Goal: Task Accomplishment & Management: Use online tool/utility

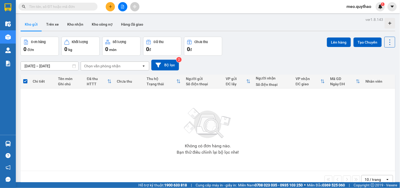
scroll to position [24, 0]
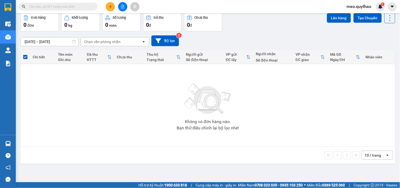
click at [121, 9] on button at bounding box center [122, 6] width 9 height 9
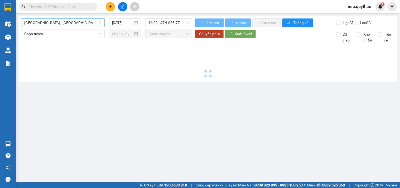
click at [82, 22] on span "[GEOGRAPHIC_DATA] - [GEOGRAPHIC_DATA] ([GEOGRAPHIC_DATA] - [GEOGRAPHIC_DATA] cũ)" at bounding box center [62, 23] width 77 height 8
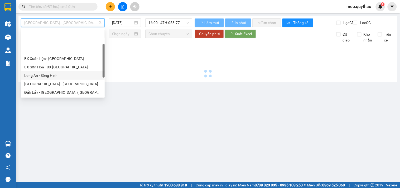
scroll to position [29, 0]
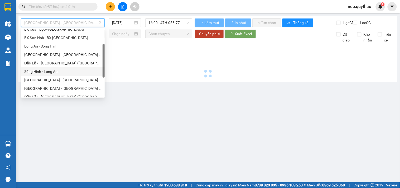
click at [59, 72] on div "Sông Hinh - Long An" at bounding box center [62, 72] width 77 height 6
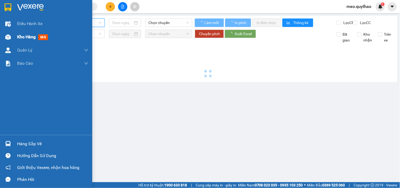
click at [23, 39] on span "Kho hàng" at bounding box center [26, 36] width 18 height 5
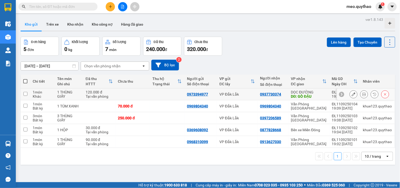
click at [316, 97] on div "DĐ: GÒ ĐẬU" at bounding box center [309, 96] width 36 height 4
checkbox input "true"
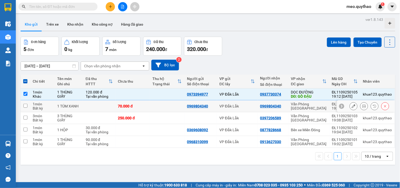
click at [312, 104] on div "Văn Phòng [GEOGRAPHIC_DATA]" at bounding box center [309, 106] width 36 height 8
checkbox input "true"
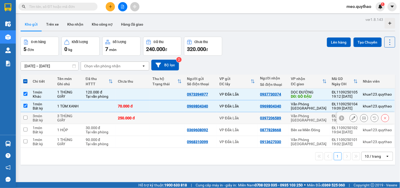
click at [305, 117] on div "Văn Phòng [GEOGRAPHIC_DATA]" at bounding box center [309, 118] width 36 height 8
checkbox input "true"
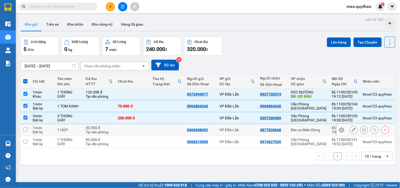
click at [310, 130] on div "Bến xe Miền Đông" at bounding box center [309, 130] width 36 height 4
checkbox input "true"
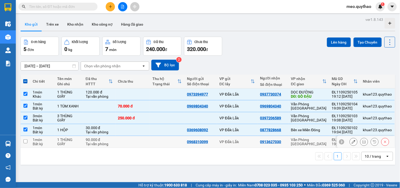
click at [313, 143] on div "Văn Phòng [GEOGRAPHIC_DATA]" at bounding box center [309, 142] width 36 height 8
checkbox input "true"
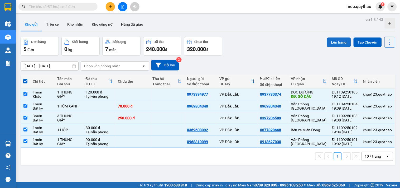
click at [336, 40] on button "Lên hàng" at bounding box center [339, 42] width 24 height 10
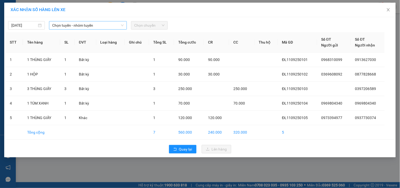
click at [88, 26] on span "Chọn tuyến - nhóm tuyến" at bounding box center [88, 25] width 72 height 8
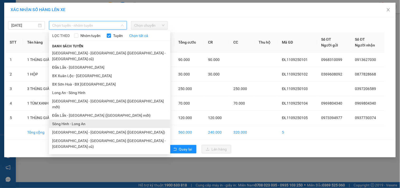
click at [93, 120] on li "Sông Hinh - Long An" at bounding box center [109, 124] width 121 height 8
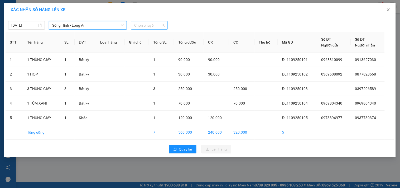
click at [155, 24] on span "Chọn chuyến" at bounding box center [149, 25] width 30 height 8
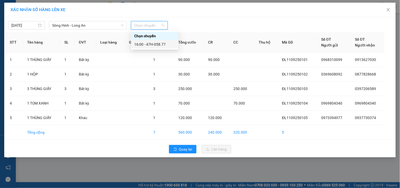
click at [156, 43] on div "16:00 - 47H-058.77" at bounding box center [154, 44] width 41 height 6
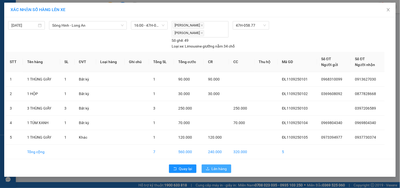
click at [209, 170] on icon "upload" at bounding box center [207, 168] width 3 height 3
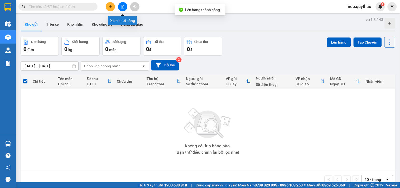
click at [122, 7] on icon "file-add" at bounding box center [123, 7] width 4 height 4
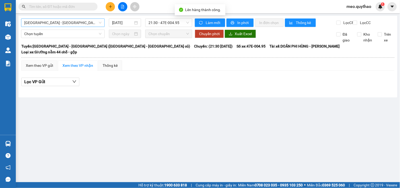
click at [76, 21] on span "[GEOGRAPHIC_DATA] - [GEOGRAPHIC_DATA] ([GEOGRAPHIC_DATA] - [GEOGRAPHIC_DATA] cũ)" at bounding box center [62, 23] width 77 height 8
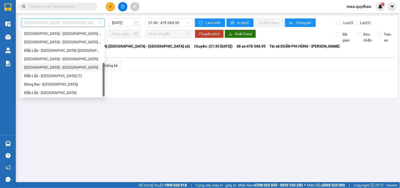
scroll to position [17, 0]
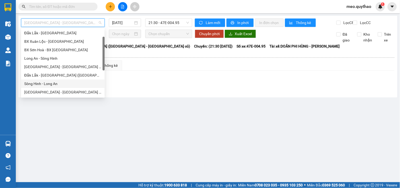
click at [58, 83] on div "Sông Hinh - Long An" at bounding box center [62, 84] width 77 height 6
type input "[DATE]"
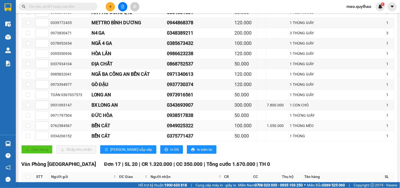
scroll to position [262, 0]
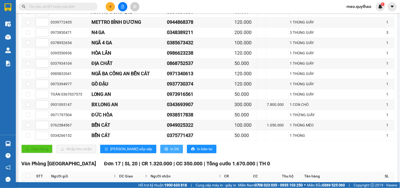
click at [171, 152] on span "In DS" at bounding box center [175, 149] width 8 height 6
click at [311, 128] on div "1 THÙNG MÈO" at bounding box center [337, 125] width 95 height 6
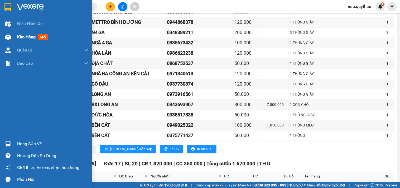
click at [16, 41] on div "Kho hàng mới" at bounding box center [46, 36] width 92 height 13
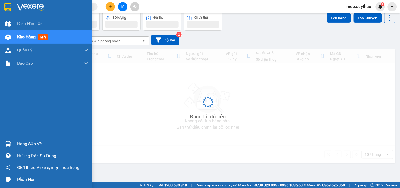
scroll to position [24, 0]
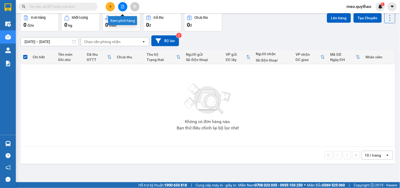
click at [122, 7] on icon "file-add" at bounding box center [123, 7] width 4 height 4
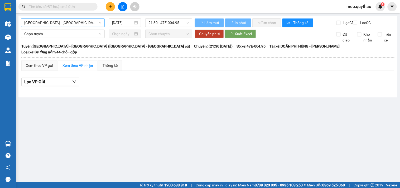
click at [99, 22] on span "[GEOGRAPHIC_DATA] - [GEOGRAPHIC_DATA] ([GEOGRAPHIC_DATA] - [GEOGRAPHIC_DATA] cũ)" at bounding box center [62, 23] width 77 height 8
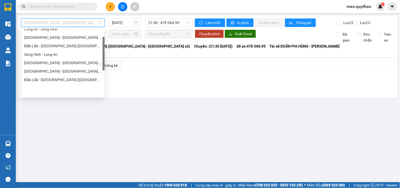
scroll to position [17, 0]
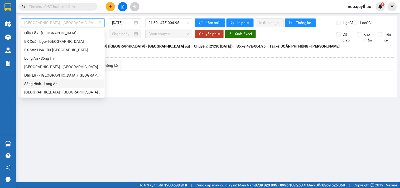
click at [62, 86] on div "Sông Hinh - Long An" at bounding box center [62, 84] width 77 height 6
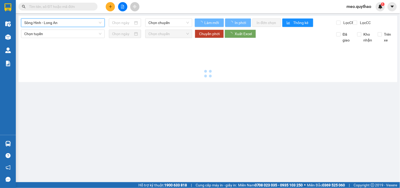
type input "[DATE]"
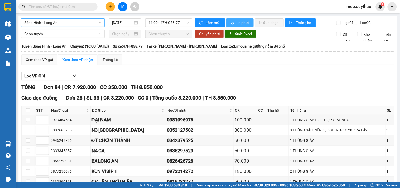
click at [238, 20] on span "In phơi" at bounding box center [244, 23] width 12 height 6
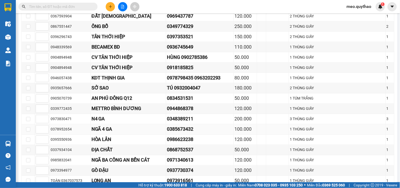
scroll to position [293, 0]
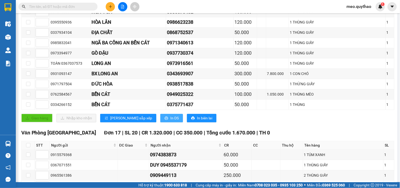
click at [161, 122] on button "In DS" at bounding box center [172, 118] width 23 height 8
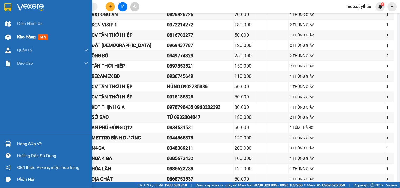
click at [24, 35] on span "Kho hàng" at bounding box center [26, 36] width 18 height 5
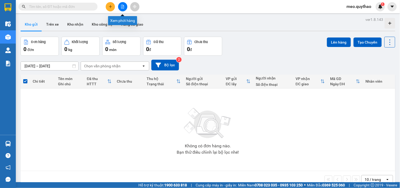
click at [126, 8] on button at bounding box center [122, 6] width 9 height 9
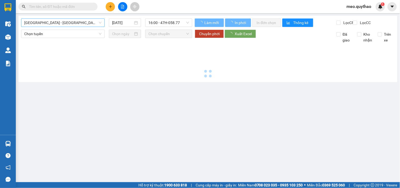
click at [87, 22] on span "[GEOGRAPHIC_DATA] - [GEOGRAPHIC_DATA] ([GEOGRAPHIC_DATA] - [GEOGRAPHIC_DATA] cũ)" at bounding box center [62, 23] width 77 height 8
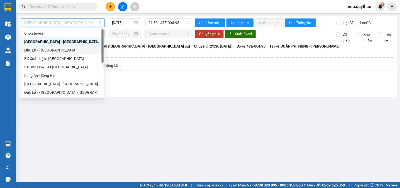
click at [64, 47] on div "Đắk Lắk - [GEOGRAPHIC_DATA]" at bounding box center [62, 50] width 76 height 6
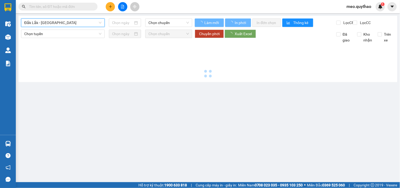
type input "[DATE]"
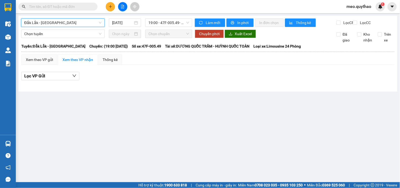
click at [195, 20] on div "Làm mới In phơi In đơn chọn Thống kê Lọc CR Lọc CC" at bounding box center [293, 22] width 203 height 8
click at [189, 20] on span "19:00 - 47F-005.49 - (Đã hủy)" at bounding box center [169, 23] width 41 height 8
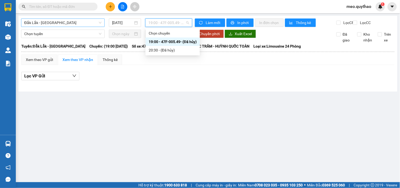
click at [70, 23] on span "Đắk Lắk - [GEOGRAPHIC_DATA]" at bounding box center [62, 23] width 77 height 8
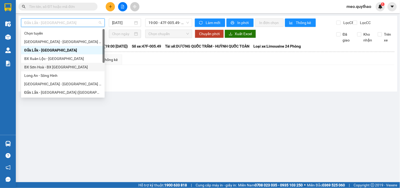
click at [63, 67] on div "BX Sơn Hoà - BX [GEOGRAPHIC_DATA]" at bounding box center [62, 67] width 77 height 6
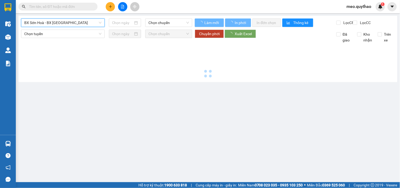
type input "[DATE]"
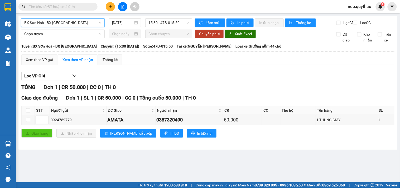
click at [69, 22] on span "BX Sơn Hoà - BX [GEOGRAPHIC_DATA]" at bounding box center [62, 23] width 77 height 8
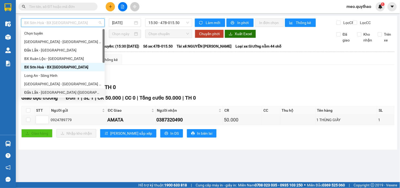
click at [69, 91] on div "Đắk Lắk - [GEOGRAPHIC_DATA] ([GEOGRAPHIC_DATA] mới)" at bounding box center [62, 92] width 77 height 6
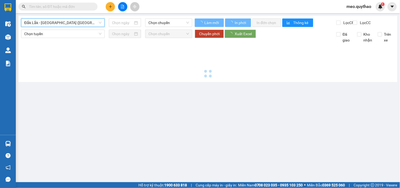
type input "[DATE]"
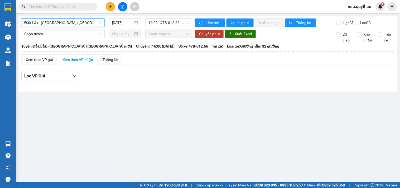
click at [85, 22] on span "Đắk Lắk - [GEOGRAPHIC_DATA] ([GEOGRAPHIC_DATA] mới)" at bounding box center [62, 23] width 77 height 8
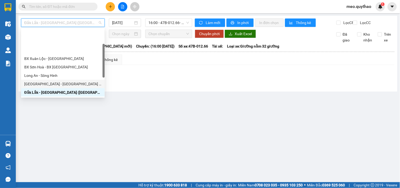
scroll to position [29, 0]
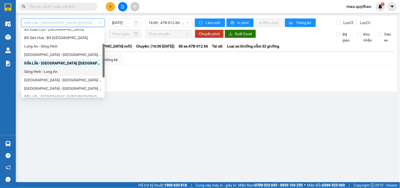
click at [66, 72] on div "Sông Hinh - Long An" at bounding box center [62, 72] width 77 height 6
type input "[DATE]"
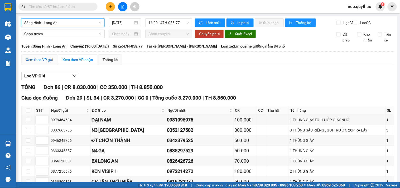
click at [40, 63] on div "Xem theo VP gửi" at bounding box center [39, 60] width 27 height 6
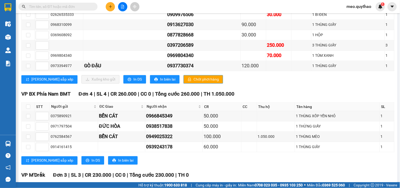
scroll to position [762, 0]
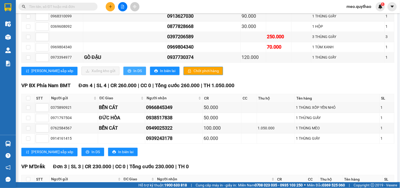
click at [134, 74] on span "In DS" at bounding box center [138, 71] width 8 height 6
click at [160, 74] on span "In biên lai" at bounding box center [167, 71] width 15 height 6
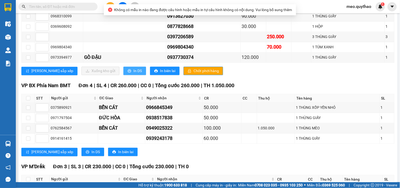
click at [134, 74] on span "In DS" at bounding box center [138, 71] width 8 height 6
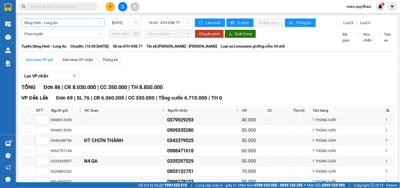
click at [64, 25] on span "Sông Hinh - Long An" at bounding box center [62, 23] width 77 height 8
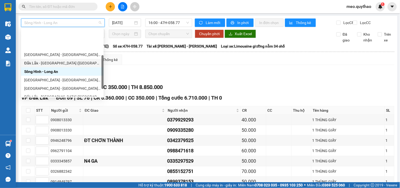
scroll to position [59, 0]
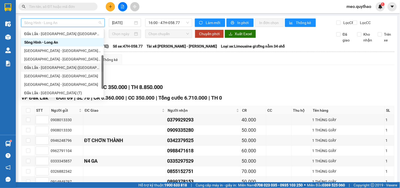
click at [64, 68] on div "Đắk Lắk - [GEOGRAPHIC_DATA] ([GEOGRAPHIC_DATA])" at bounding box center [62, 68] width 76 height 6
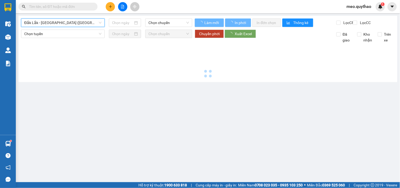
type input "[DATE]"
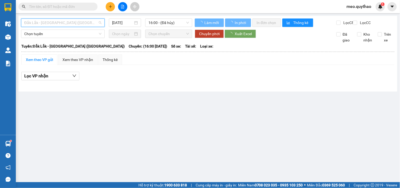
click at [73, 25] on span "Đắk Lắk - [GEOGRAPHIC_DATA] ([GEOGRAPHIC_DATA])" at bounding box center [62, 23] width 77 height 8
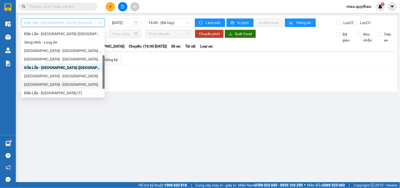
click at [59, 82] on div "[GEOGRAPHIC_DATA] - [GEOGRAPHIC_DATA]" at bounding box center [62, 85] width 77 height 6
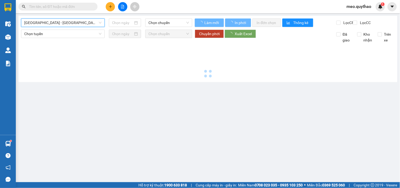
type input "[DATE]"
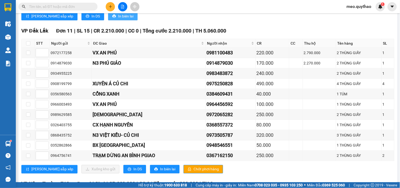
scroll to position [205, 0]
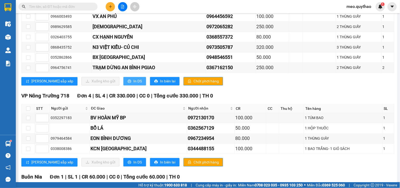
click at [124, 84] on button "In DS" at bounding box center [135, 81] width 23 height 8
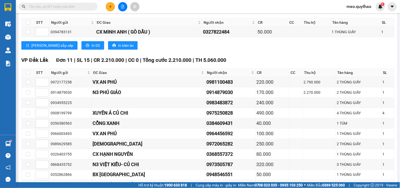
scroll to position [0, 0]
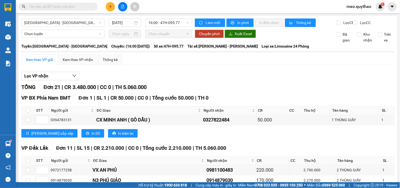
click at [72, 27] on div "[GEOGRAPHIC_DATA] - [GEOGRAPHIC_DATA] [DATE] 16:00 - 47H-095.77" at bounding box center [106, 22] width 171 height 8
click at [72, 24] on span "[GEOGRAPHIC_DATA] - [GEOGRAPHIC_DATA]" at bounding box center [62, 23] width 77 height 8
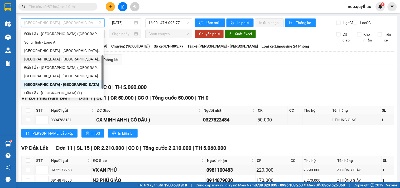
scroll to position [76, 0]
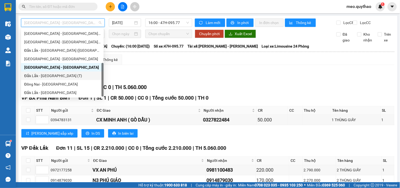
click at [58, 75] on div "Đắk Lắk - [GEOGRAPHIC_DATA] (T)" at bounding box center [62, 76] width 76 height 6
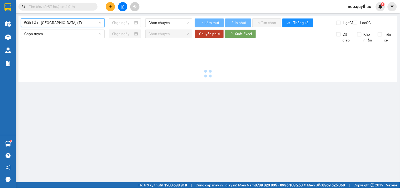
type input "[DATE]"
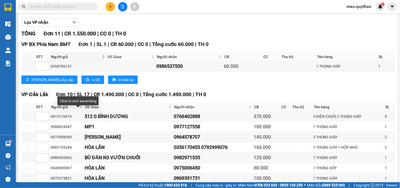
scroll to position [118, 0]
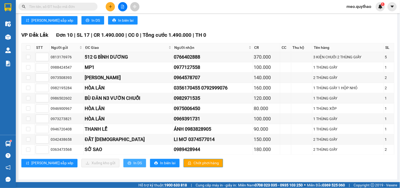
click at [124, 167] on button "In DS" at bounding box center [135, 163] width 23 height 8
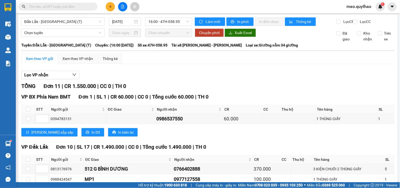
scroll to position [0, 0]
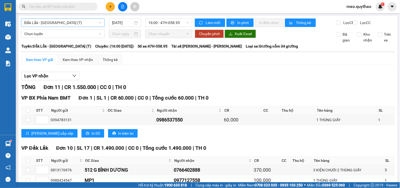
click at [79, 25] on span "Đắk Lắk - [GEOGRAPHIC_DATA] (T)" at bounding box center [62, 23] width 77 height 8
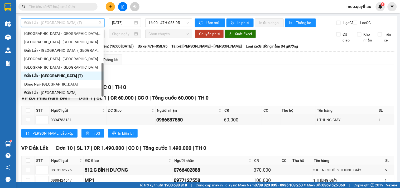
click at [63, 94] on div "Đắk Lắk - [GEOGRAPHIC_DATA]" at bounding box center [62, 93] width 76 height 6
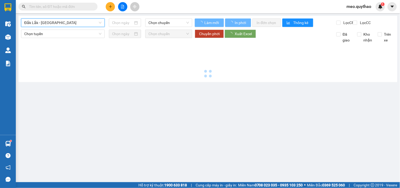
type input "[DATE]"
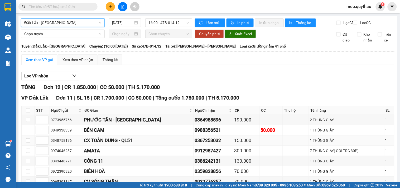
scroll to position [117, 0]
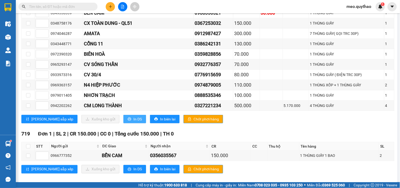
click at [128, 121] on icon "printer" at bounding box center [130, 119] width 4 height 4
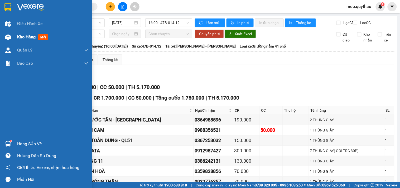
click at [11, 34] on div at bounding box center [7, 36] width 9 height 9
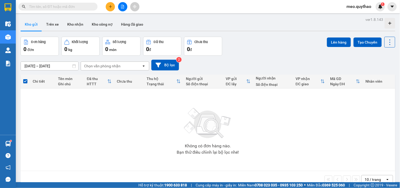
click at [120, 8] on button at bounding box center [122, 6] width 9 height 9
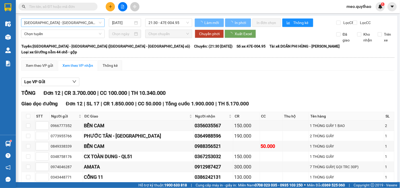
click at [73, 20] on span "[GEOGRAPHIC_DATA] - [GEOGRAPHIC_DATA] ([GEOGRAPHIC_DATA] - [GEOGRAPHIC_DATA] cũ)" at bounding box center [62, 23] width 77 height 8
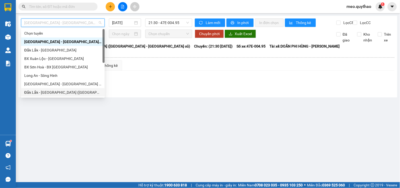
click at [70, 89] on div "Đắk Lắk - [GEOGRAPHIC_DATA] ([GEOGRAPHIC_DATA] mới)" at bounding box center [63, 92] width 84 height 8
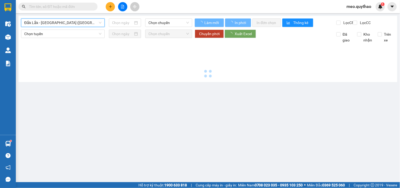
type input "[DATE]"
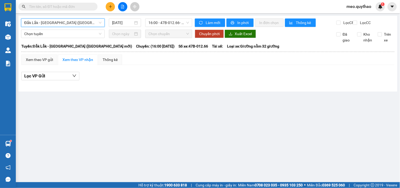
click at [70, 22] on span "Đắk Lắk - [GEOGRAPHIC_DATA] ([GEOGRAPHIC_DATA] mới)" at bounding box center [62, 23] width 77 height 8
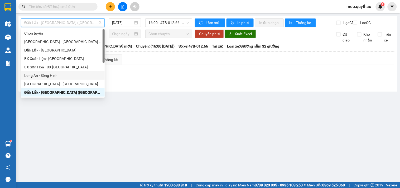
scroll to position [29, 0]
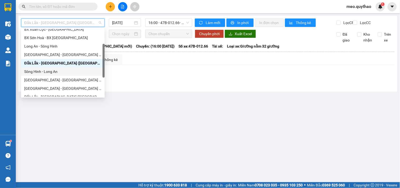
click at [58, 72] on div "Sông Hinh - Long An" at bounding box center [62, 72] width 77 height 6
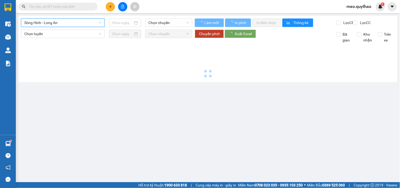
type input "[DATE]"
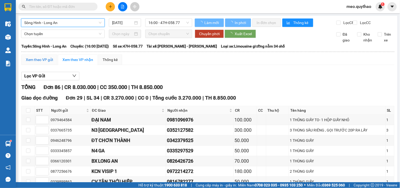
click at [41, 63] on div "Xem theo VP gửi" at bounding box center [39, 60] width 27 height 6
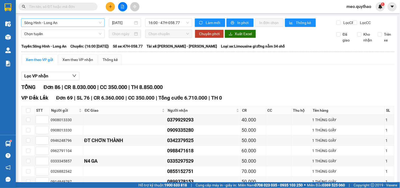
click at [68, 22] on span "Sông Hinh - Long An" at bounding box center [62, 23] width 77 height 8
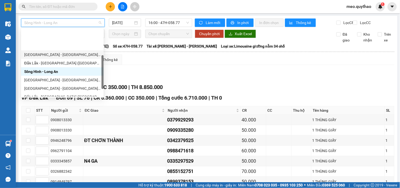
scroll to position [59, 0]
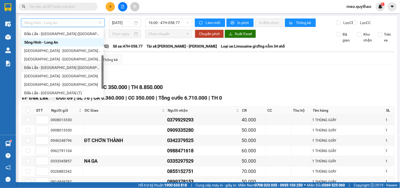
click at [69, 67] on div "Đắk Lắk - [GEOGRAPHIC_DATA] ([GEOGRAPHIC_DATA])" at bounding box center [62, 68] width 76 height 6
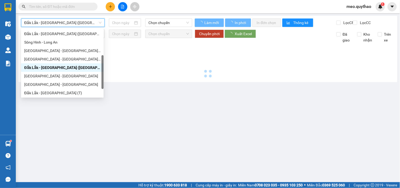
type input "[DATE]"
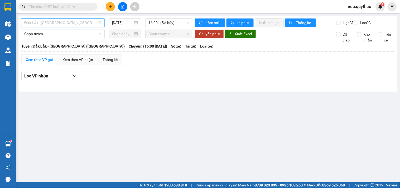
click at [71, 22] on span "Đắk Lắk - [GEOGRAPHIC_DATA] ([GEOGRAPHIC_DATA])" at bounding box center [62, 23] width 77 height 8
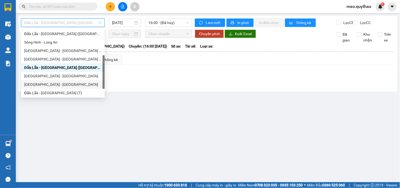
click at [57, 83] on div "[GEOGRAPHIC_DATA] - [GEOGRAPHIC_DATA]" at bounding box center [62, 85] width 77 height 6
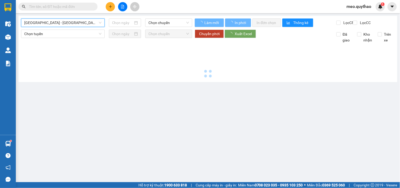
type input "[DATE]"
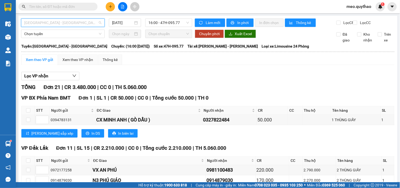
click at [67, 23] on span "[GEOGRAPHIC_DATA] - [GEOGRAPHIC_DATA]" at bounding box center [62, 23] width 77 height 8
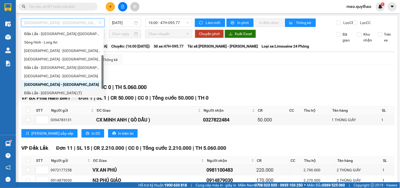
scroll to position [76, 0]
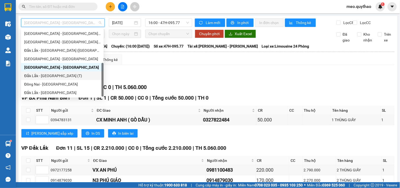
click at [62, 77] on div "Đắk Lắk - [GEOGRAPHIC_DATA] (T)" at bounding box center [62, 76] width 76 height 6
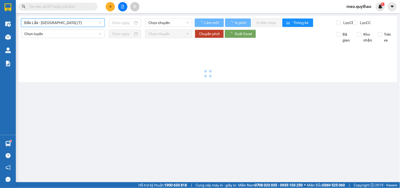
type input "[DATE]"
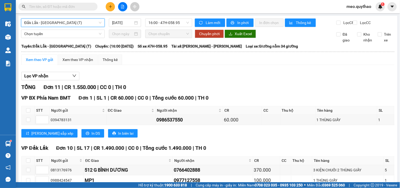
click at [64, 23] on span "Đắk Lắk - [GEOGRAPHIC_DATA] (T)" at bounding box center [62, 23] width 77 height 8
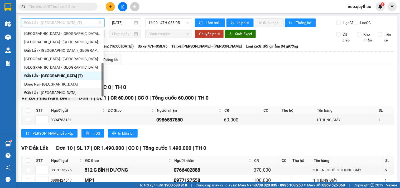
click at [57, 90] on div "Đắk Lắk - [GEOGRAPHIC_DATA]" at bounding box center [62, 93] width 76 height 6
type input "[DATE]"
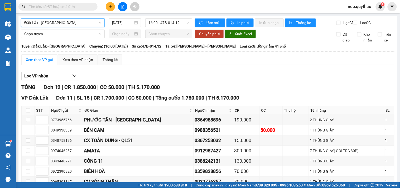
click at [63, 21] on span "Đắk Lắk - [GEOGRAPHIC_DATA]" at bounding box center [62, 23] width 77 height 8
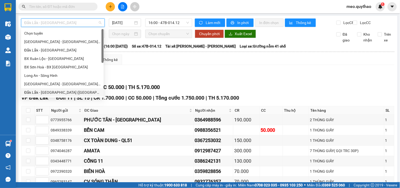
click at [69, 92] on div "Đắk Lắk - [GEOGRAPHIC_DATA] ([GEOGRAPHIC_DATA] mới)" at bounding box center [62, 92] width 76 height 6
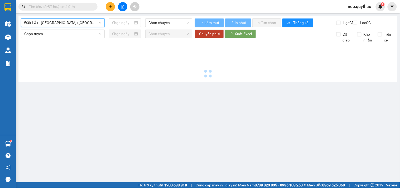
type input "[DATE]"
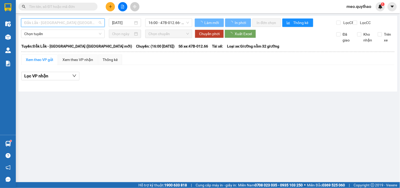
click at [67, 20] on span "Đắk Lắk - [GEOGRAPHIC_DATA] ([GEOGRAPHIC_DATA] mới)" at bounding box center [62, 23] width 77 height 8
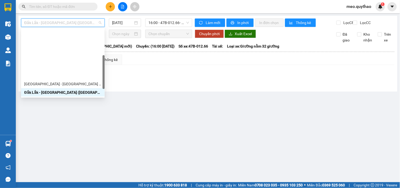
scroll to position [59, 0]
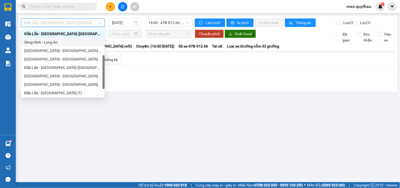
click at [55, 44] on div "Sông Hinh - Long An" at bounding box center [62, 42] width 77 height 6
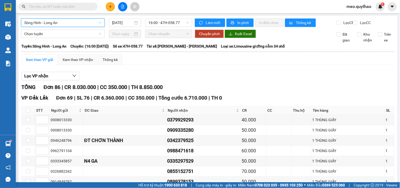
click at [66, 18] on div "Sông Hinh - Long An" at bounding box center [63, 22] width 84 height 8
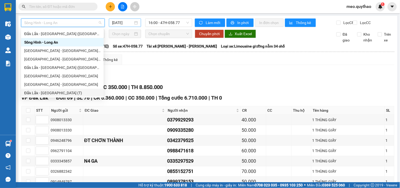
click at [117, 22] on input "[DATE]" at bounding box center [122, 23] width 21 height 6
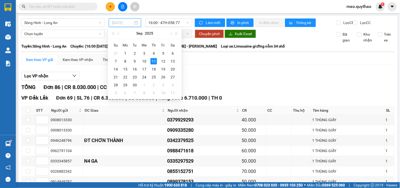
type input "[DATE]"
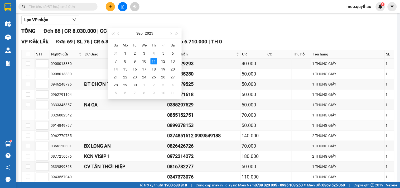
scroll to position [59, 0]
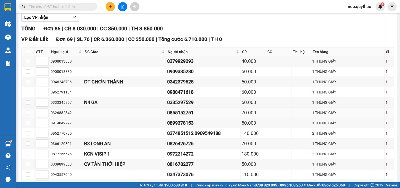
click at [223, 114] on td "0855152751" at bounding box center [204, 113] width 75 height 10
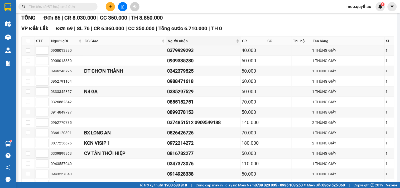
scroll to position [0, 0]
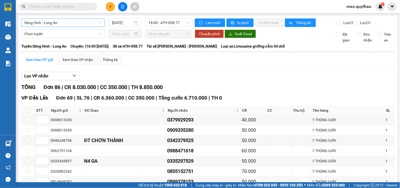
click at [57, 20] on span "Sông Hinh - Long An" at bounding box center [62, 23] width 77 height 8
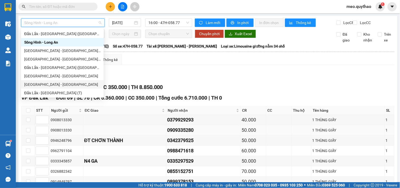
click at [181, 135] on td "0909335280" at bounding box center [204, 130] width 75 height 10
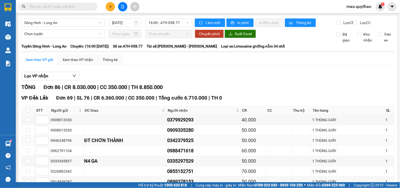
click at [178, 144] on div "0342379525" at bounding box center [203, 140] width 73 height 7
copy div "0342379525"
click at [59, 4] on input "text" at bounding box center [60, 7] width 62 height 6
paste input "0342379525"
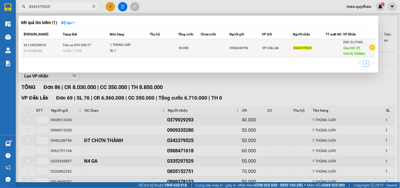
type input "0342379525"
click at [199, 45] on td "50.000" at bounding box center [190, 48] width 22 height 18
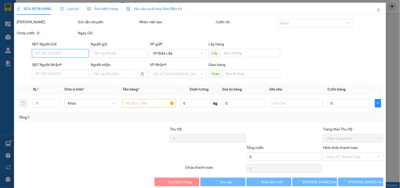
type input "0946248796"
type input "0342379525"
type input "ĐT CHƠN THÀNH"
type input "50.000"
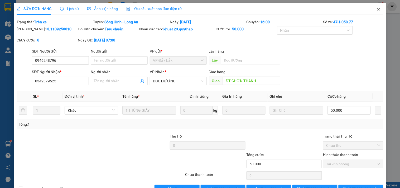
click at [374, 12] on span "Close" at bounding box center [379, 10] width 15 height 15
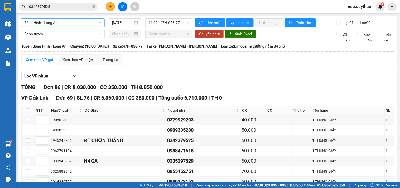
click at [80, 23] on span "Sông Hinh - Long An" at bounding box center [62, 23] width 77 height 8
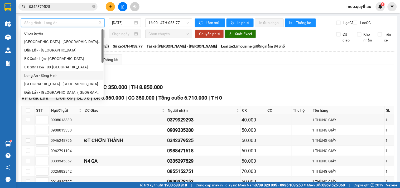
scroll to position [76, 0]
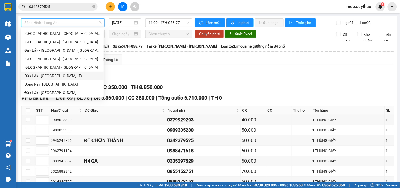
click at [50, 77] on div "Đắk Lắk - [GEOGRAPHIC_DATA] (T)" at bounding box center [62, 76] width 76 height 6
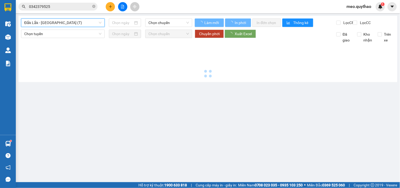
type input "[DATE]"
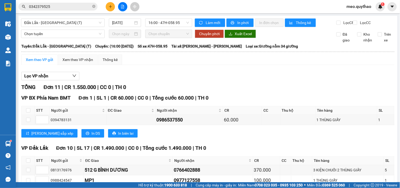
click at [91, 15] on main "[GEOGRAPHIC_DATA] - [GEOGRAPHIC_DATA] (T) [DATE] 16:00 - 47H-058.95 Làm mới In …" at bounding box center [200, 91] width 400 height 182
click at [88, 22] on span "Đắk Lắk - [GEOGRAPHIC_DATA] (T)" at bounding box center [62, 23] width 77 height 8
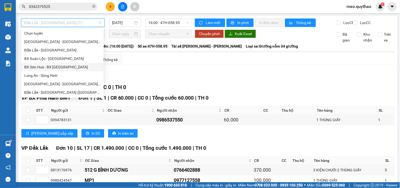
scroll to position [29, 0]
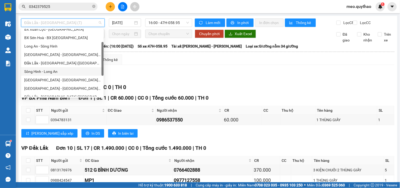
click at [59, 73] on div "Sông Hinh - Long An" at bounding box center [62, 72] width 76 height 6
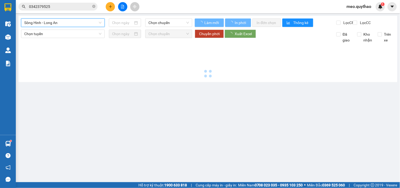
type input "[DATE]"
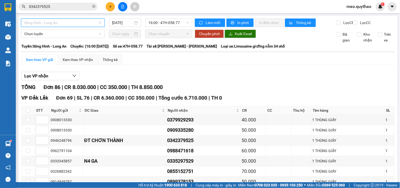
click at [74, 24] on span "Sông Hinh - Long An" at bounding box center [62, 23] width 77 height 8
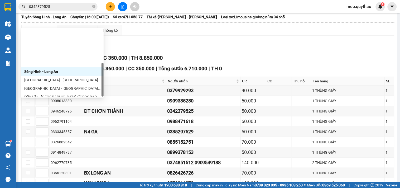
scroll to position [76, 0]
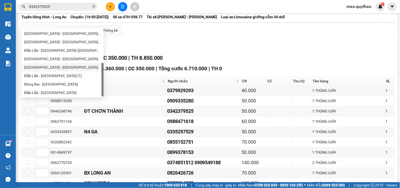
click at [55, 67] on div "[GEOGRAPHIC_DATA] - [GEOGRAPHIC_DATA]" at bounding box center [62, 67] width 76 height 6
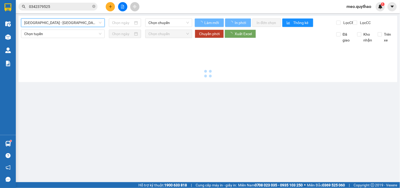
scroll to position [0, 0]
type input "[DATE]"
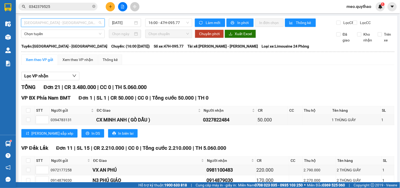
click at [65, 23] on span "[GEOGRAPHIC_DATA] - [GEOGRAPHIC_DATA]" at bounding box center [62, 23] width 77 height 8
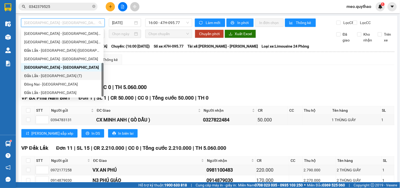
click at [56, 77] on div "Đắk Lắk - [GEOGRAPHIC_DATA] (T)" at bounding box center [62, 76] width 76 height 6
type input "[DATE]"
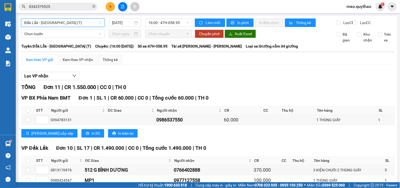
click at [59, 23] on span "Đắk Lắk - [GEOGRAPHIC_DATA] (T)" at bounding box center [62, 23] width 77 height 8
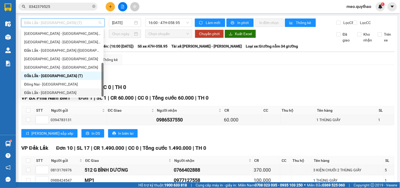
click at [57, 93] on div "Đắk Lắk - [GEOGRAPHIC_DATA]" at bounding box center [62, 93] width 76 height 6
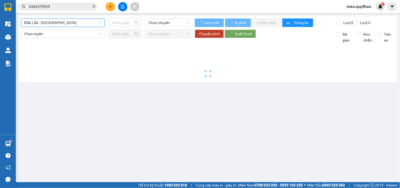
type input "[DATE]"
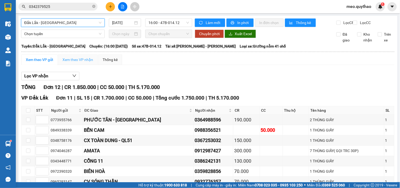
click at [77, 65] on div "Xem theo VP nhận" at bounding box center [78, 59] width 40 height 11
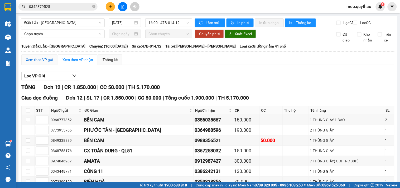
click at [38, 61] on div "Xem theo VP gửi" at bounding box center [39, 60] width 27 height 6
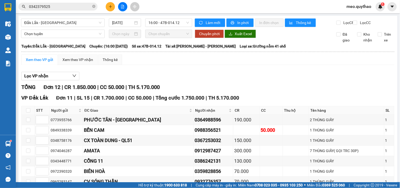
click at [69, 17] on div "[GEOGRAPHIC_DATA] - [GEOGRAPHIC_DATA] [DATE] 16:00 - 47B-014.12 Làm mới In phơi…" at bounding box center [207, 159] width 379 height 287
click at [71, 22] on span "Đắk Lắk - [GEOGRAPHIC_DATA]" at bounding box center [62, 23] width 77 height 8
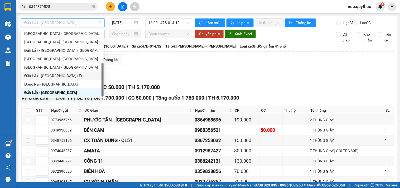
click at [55, 73] on div "Đắk Lắk - [GEOGRAPHIC_DATA] (T)" at bounding box center [62, 76] width 76 height 6
type input "[DATE]"
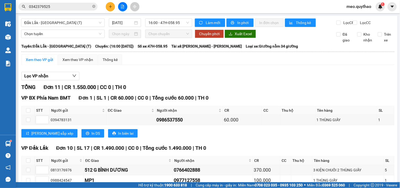
click at [76, 17] on div "[GEOGRAPHIC_DATA] - [GEOGRAPHIC_DATA] (T) [DATE] 16:00 - 47H-058.95 Làm mới In …" at bounding box center [207, 154] width 379 height 277
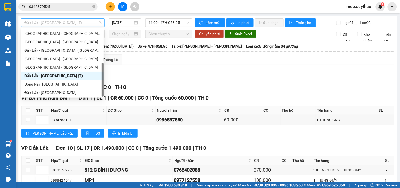
click at [77, 22] on span "Đắk Lắk - [GEOGRAPHIC_DATA] (T)" at bounding box center [62, 23] width 77 height 8
click at [54, 68] on div "[GEOGRAPHIC_DATA] - [GEOGRAPHIC_DATA]" at bounding box center [62, 67] width 76 height 6
type input "[DATE]"
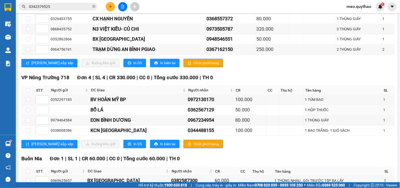
scroll to position [117, 0]
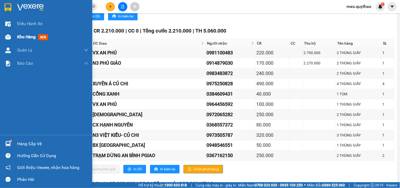
click at [15, 38] on div "Kho hàng mới" at bounding box center [46, 36] width 92 height 13
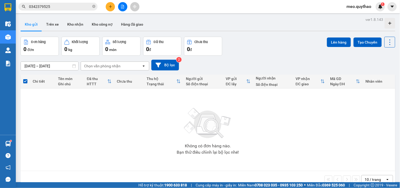
click at [124, 8] on icon "file-add" at bounding box center [122, 7] width 3 height 4
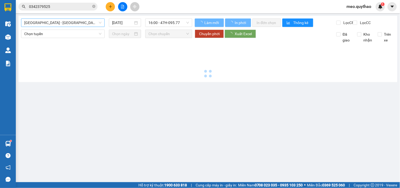
click at [61, 22] on span "[GEOGRAPHIC_DATA] - [GEOGRAPHIC_DATA] ([GEOGRAPHIC_DATA] - [GEOGRAPHIC_DATA] cũ)" at bounding box center [62, 23] width 77 height 8
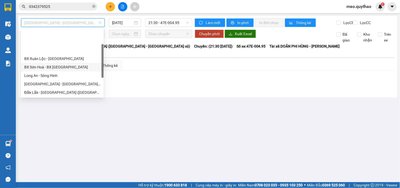
scroll to position [76, 0]
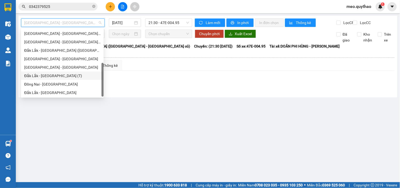
click at [62, 76] on div "Đắk Lắk - [GEOGRAPHIC_DATA] (T)" at bounding box center [62, 76] width 76 height 6
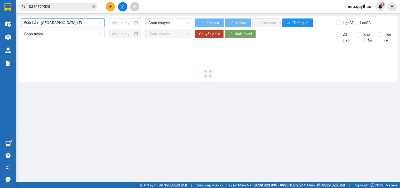
type input "[DATE]"
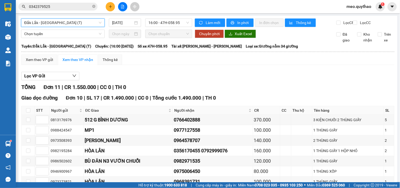
click at [86, 26] on span "Đắk Lắk - [GEOGRAPHIC_DATA] (T)" at bounding box center [62, 23] width 77 height 8
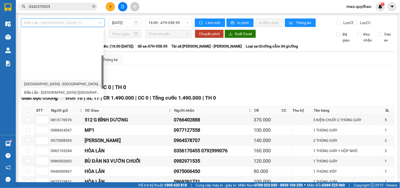
scroll to position [59, 0]
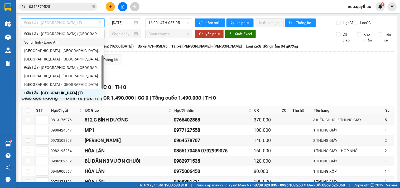
click at [62, 44] on div "Sông Hinh - Long An" at bounding box center [62, 42] width 76 height 6
type input "[DATE]"
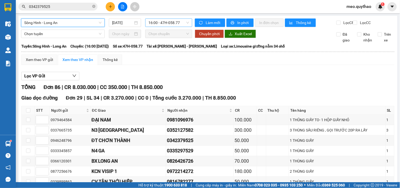
click at [167, 23] on span "16:00 - 47H-058.77" at bounding box center [169, 23] width 41 height 8
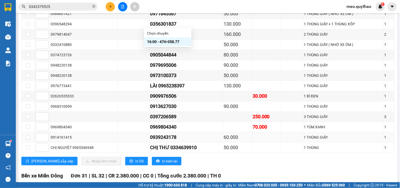
scroll to position [469, 0]
